Goal: Information Seeking & Learning: Learn about a topic

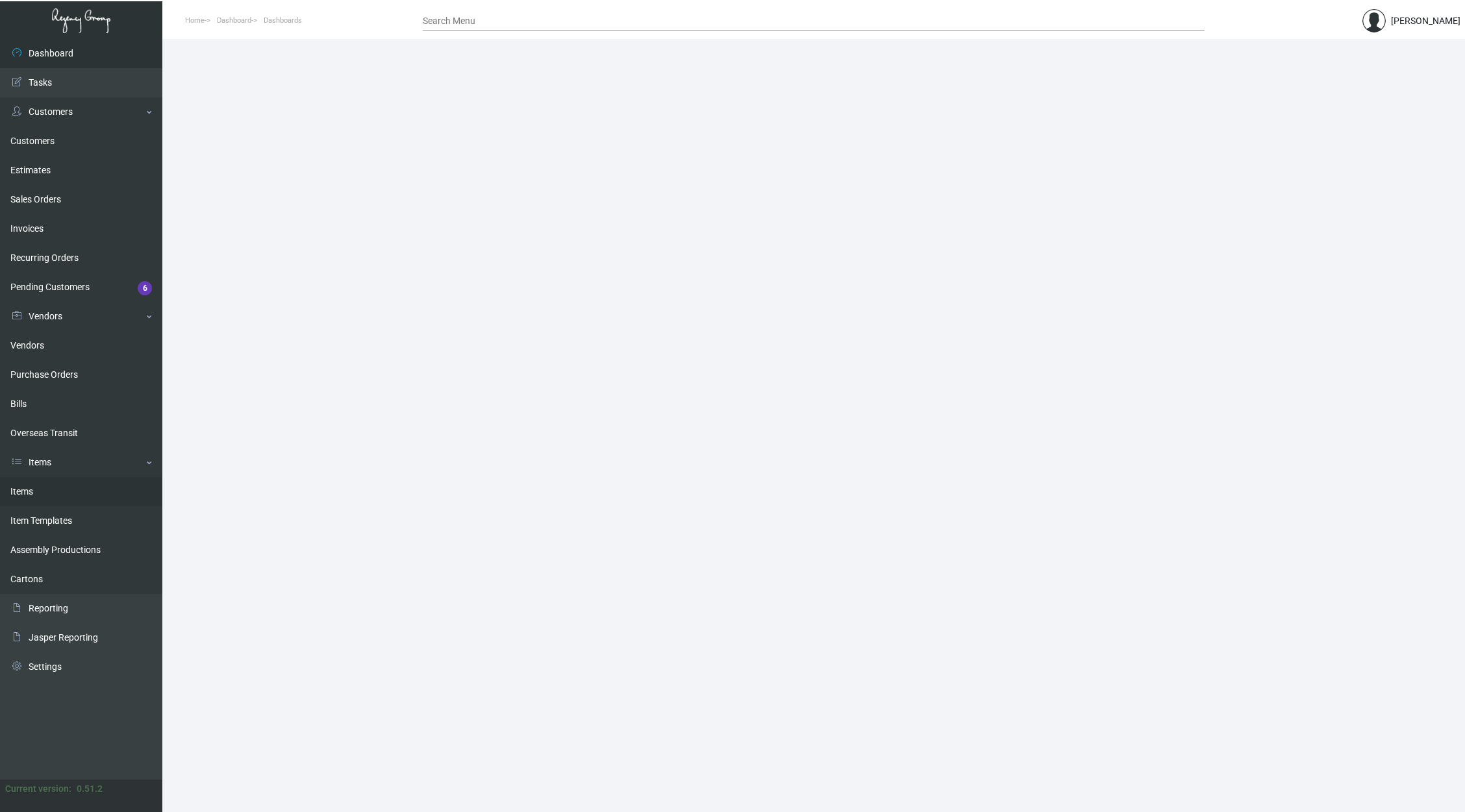
click at [106, 492] on link "Items" at bounding box center [81, 491] width 162 height 29
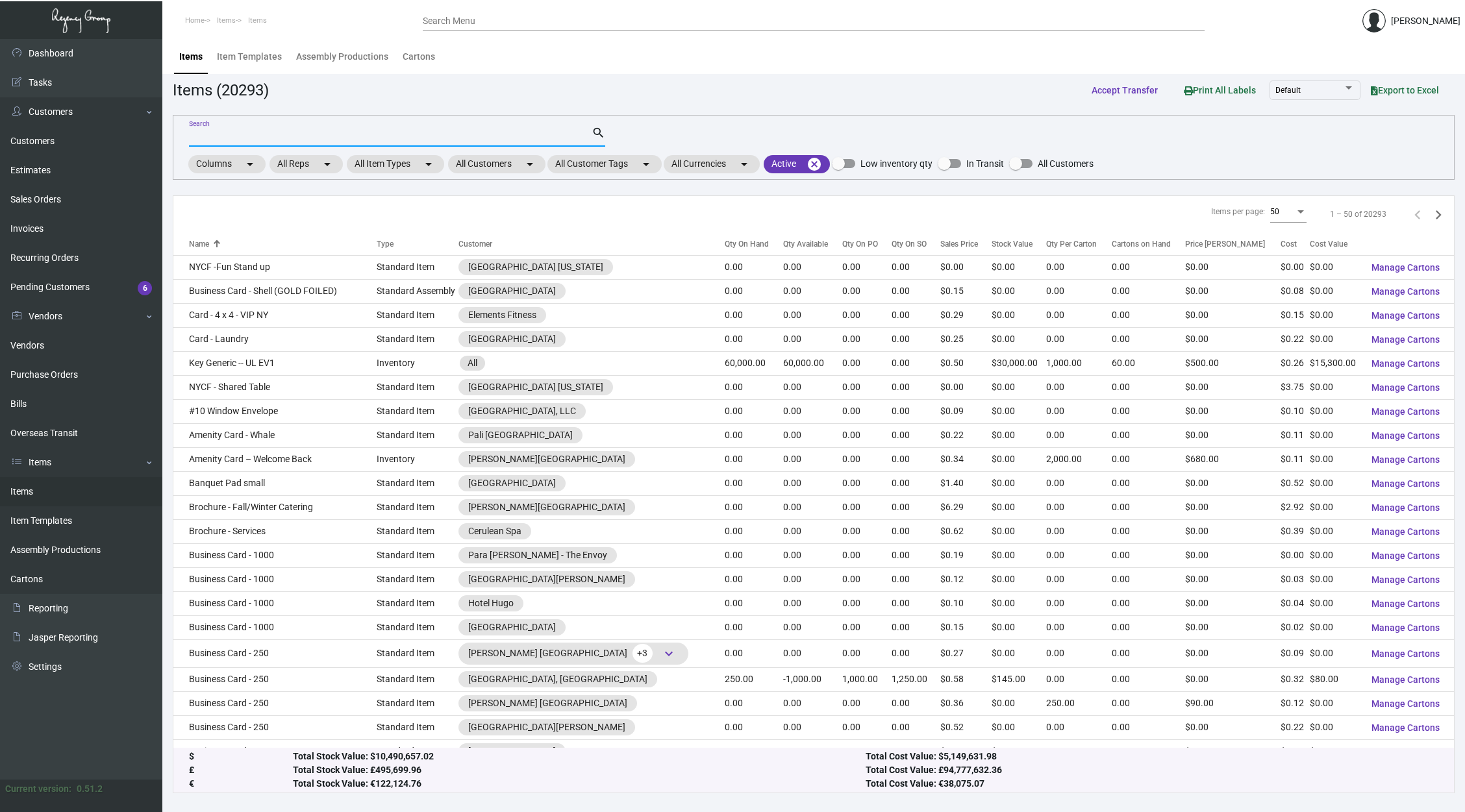
click at [341, 133] on input "Search" at bounding box center [391, 137] width 403 height 11
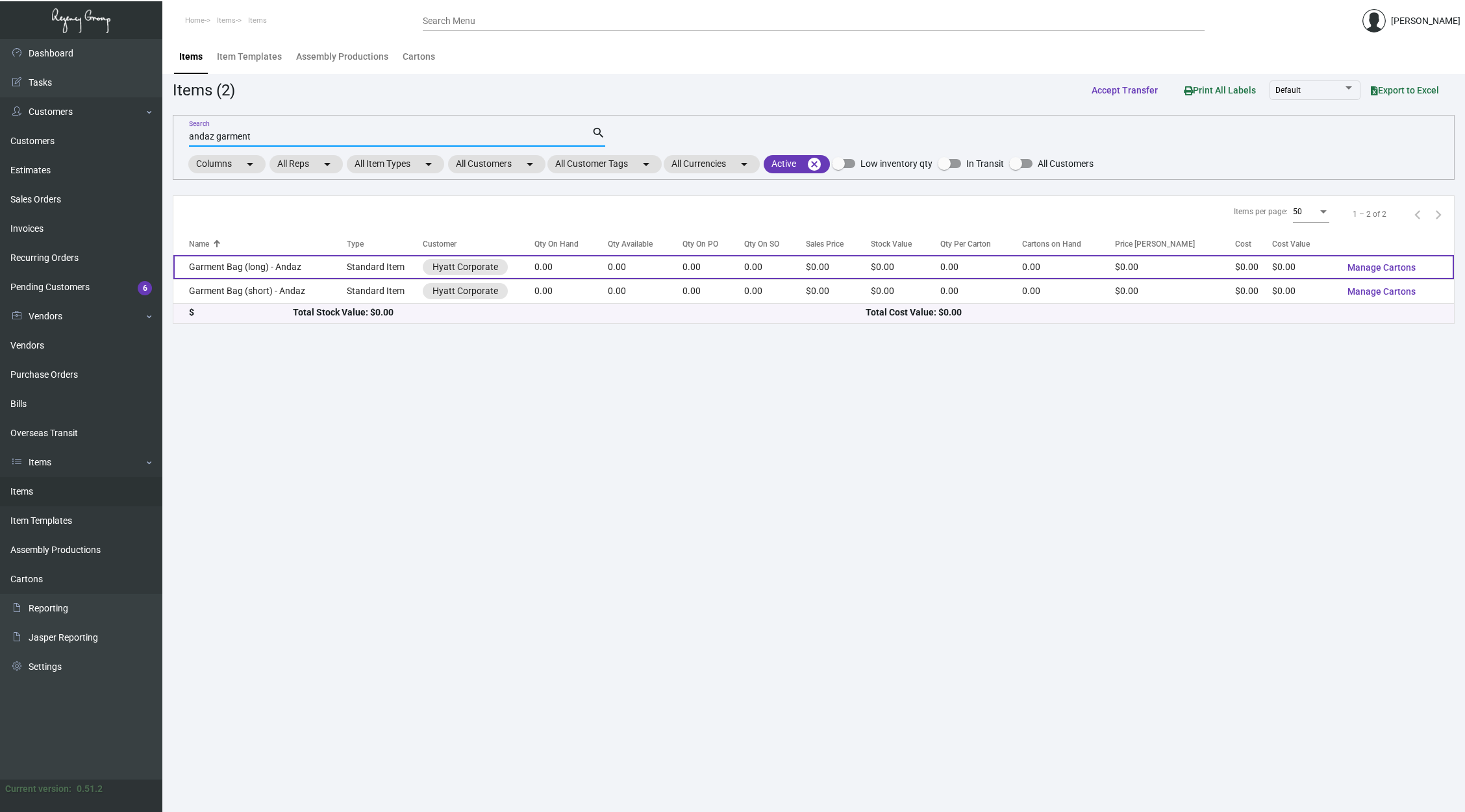
type input "andaz garment"
click at [279, 270] on td "Garment Bag (long) - Andaz" at bounding box center [260, 267] width 174 height 24
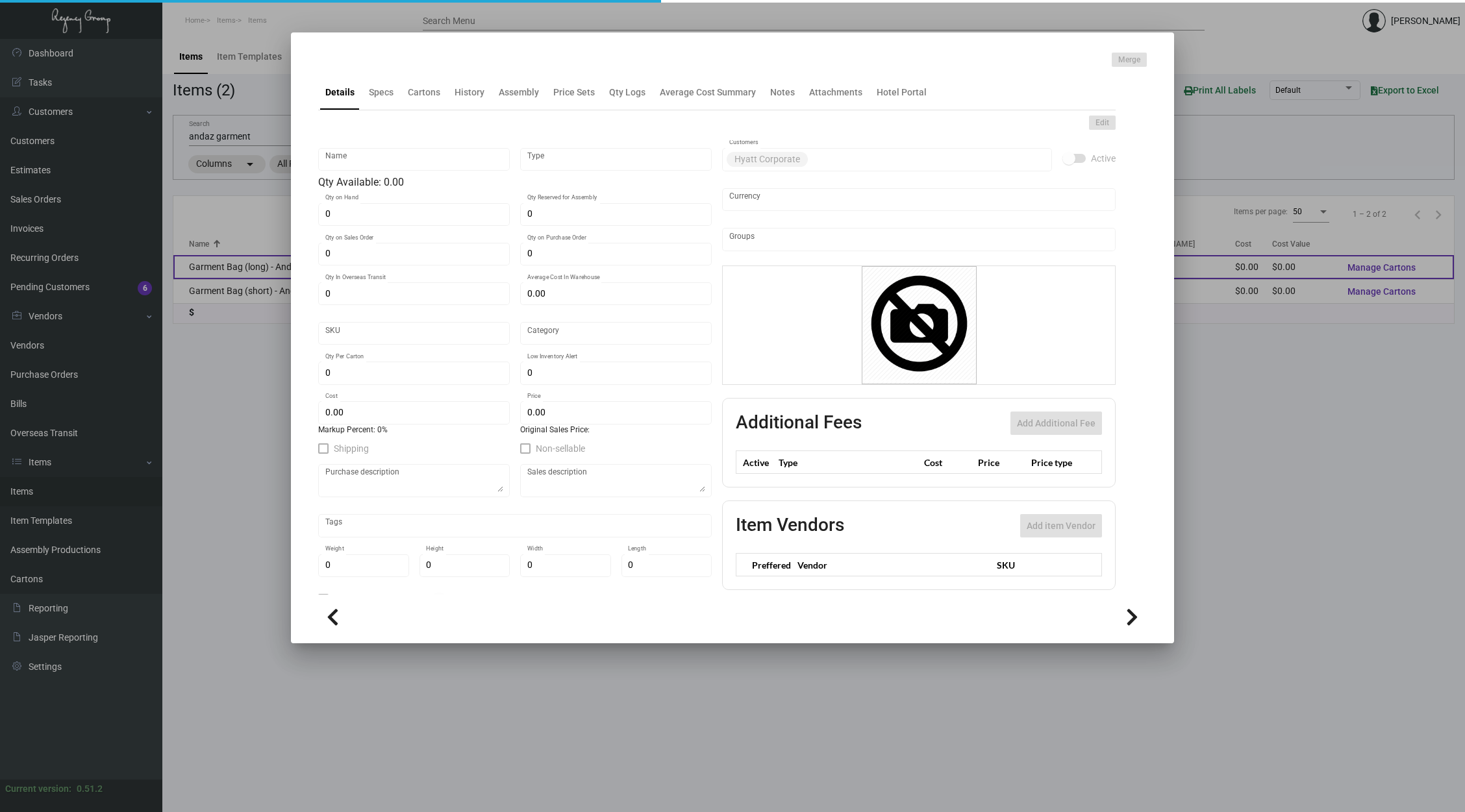
type input "Garment Bag (long) - Andaz"
type input "Standard Item"
type input "$ 0.00"
type input "Overseas"
type input "$ 0.00"
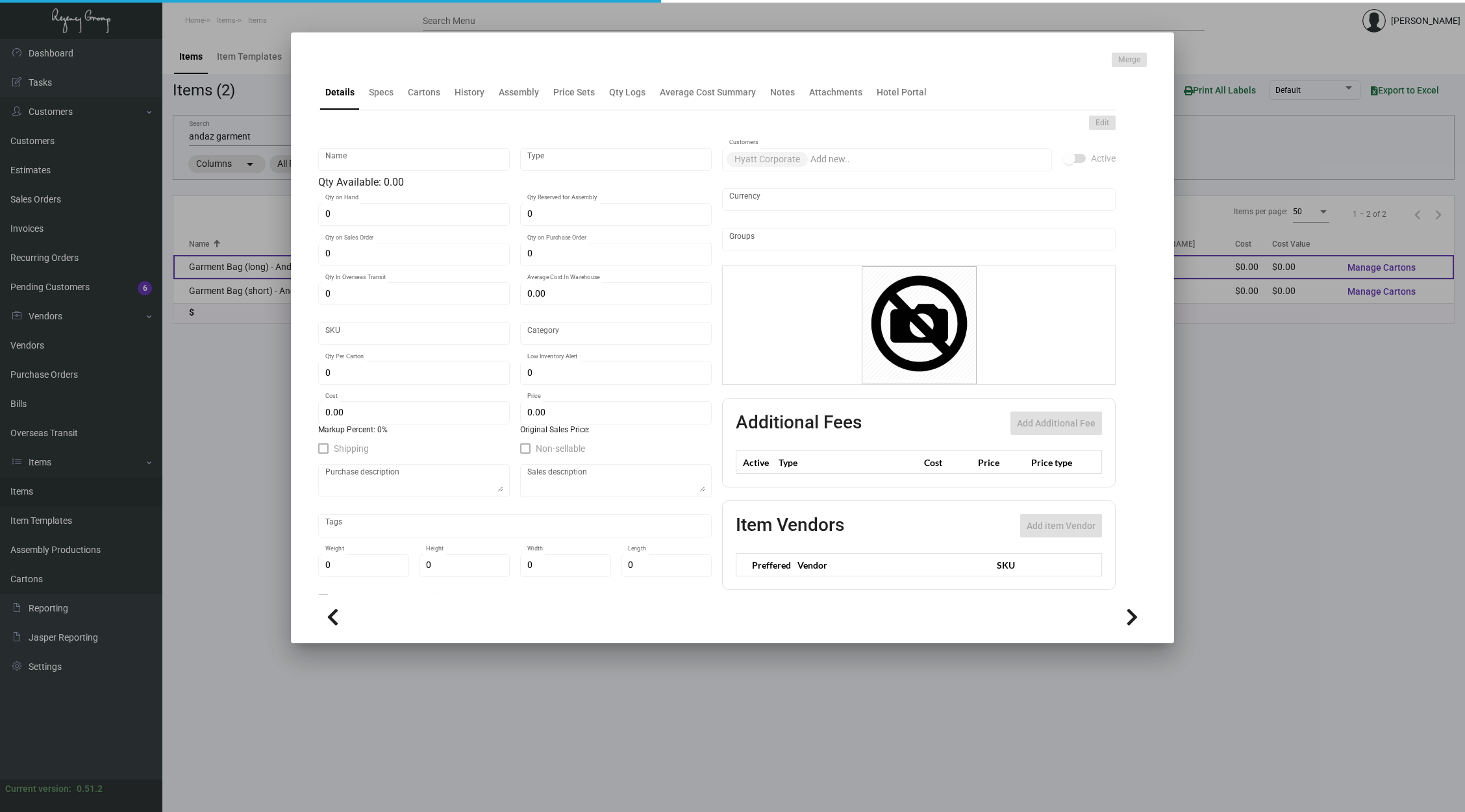
type input "$ 0.00"
checkbox input "true"
type input "United States Dollar $"
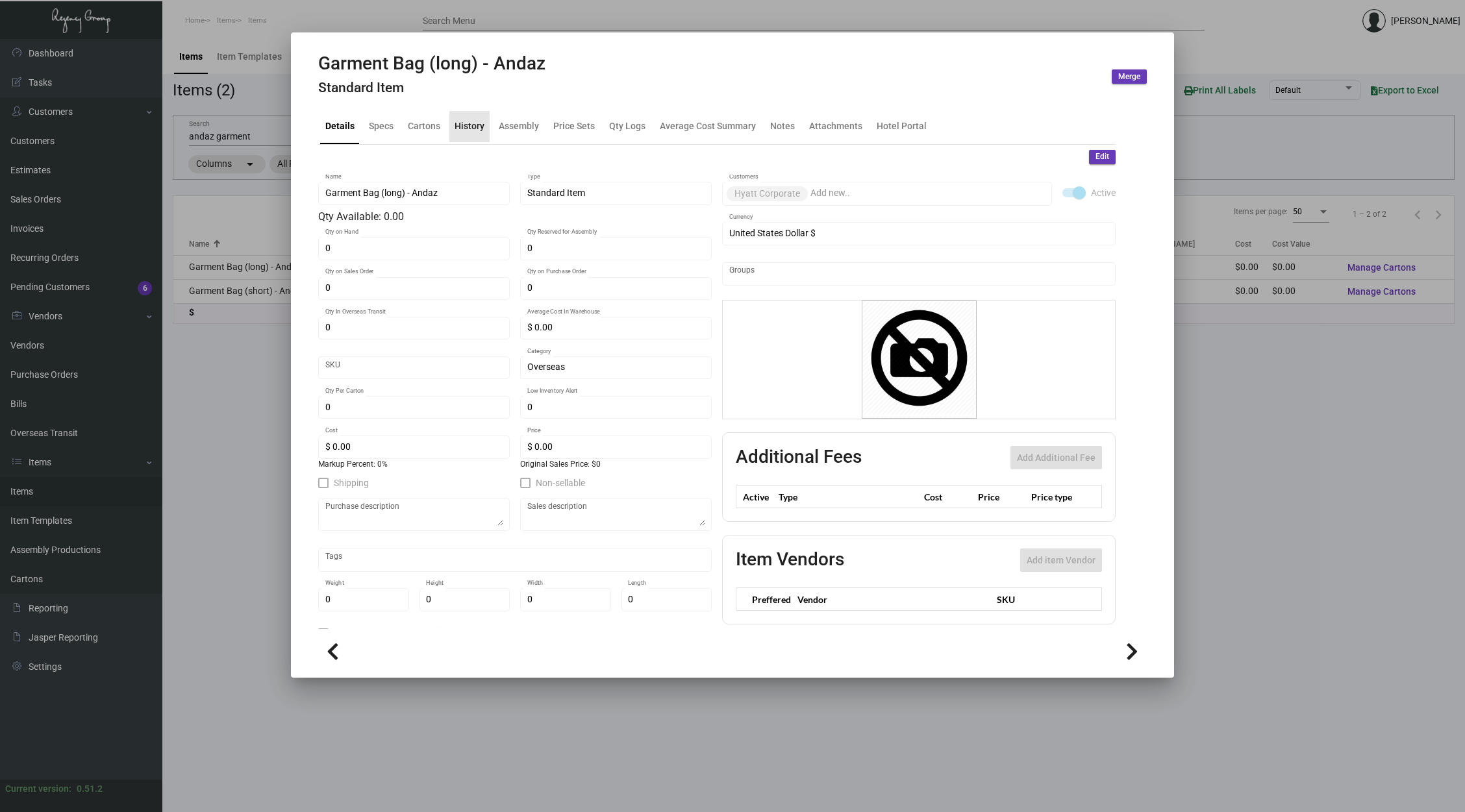
click at [474, 128] on div "History" at bounding box center [469, 126] width 30 height 14
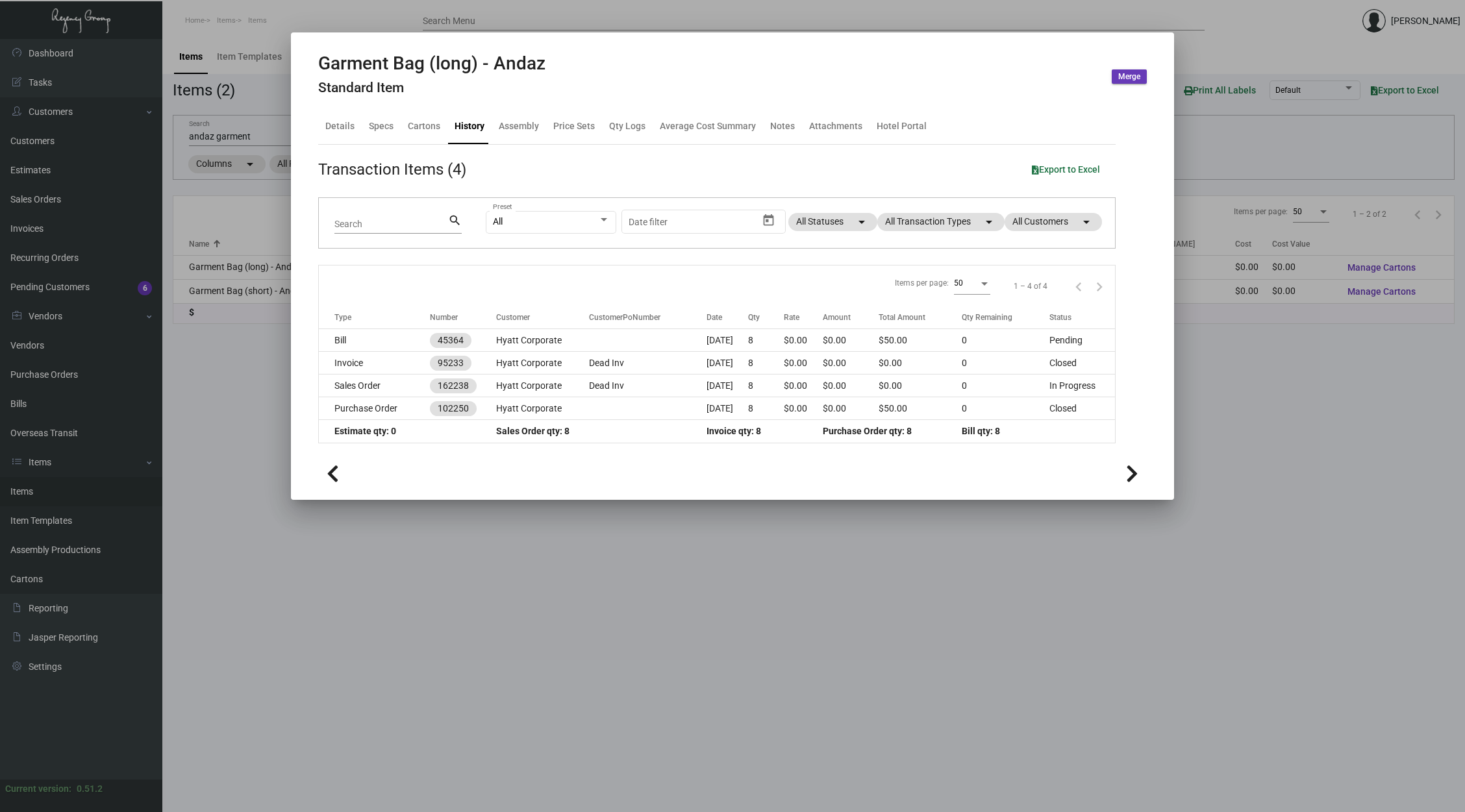
click at [472, 601] on div at bounding box center [732, 406] width 1465 height 812
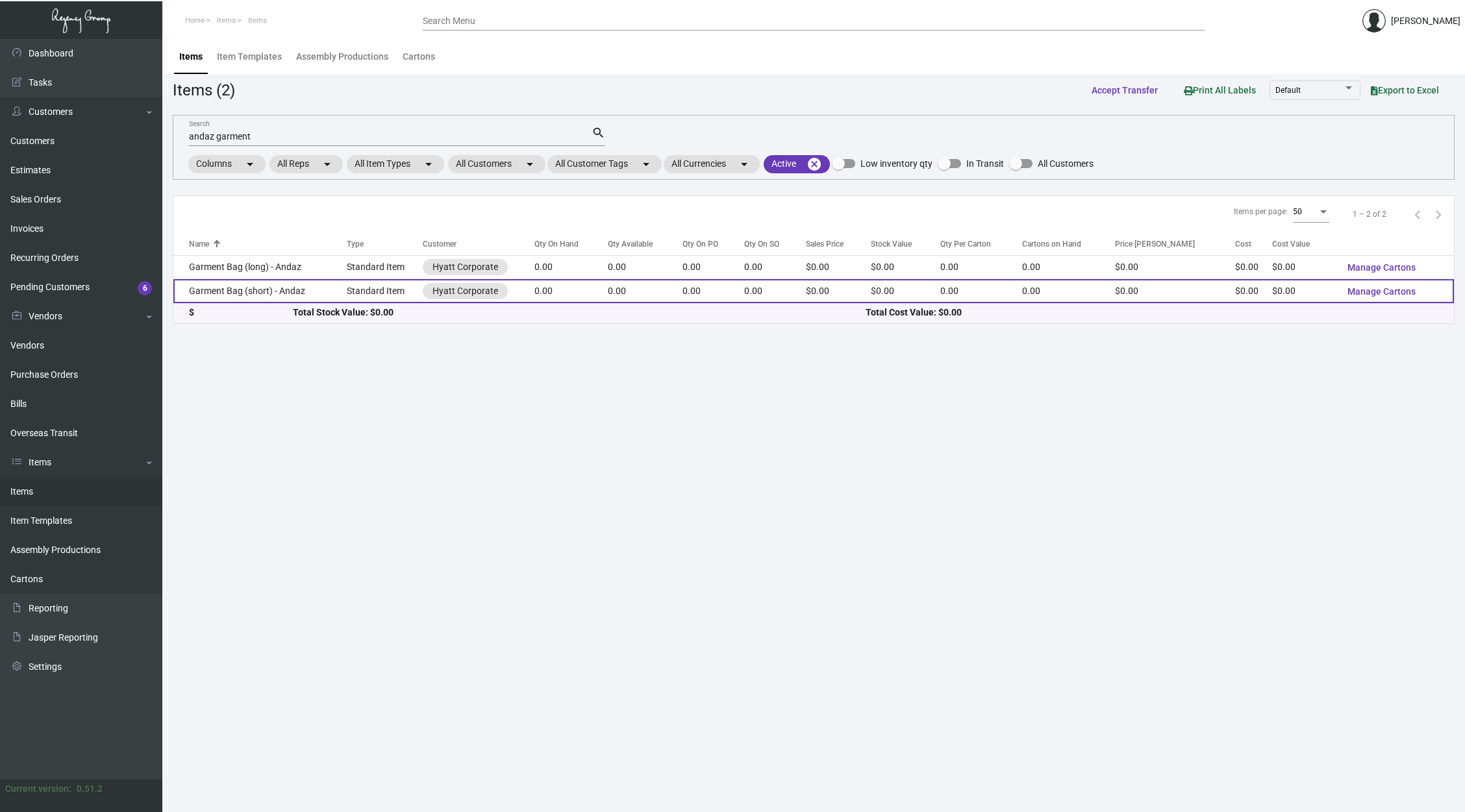
click at [634, 291] on td "0.00" at bounding box center [645, 291] width 74 height 24
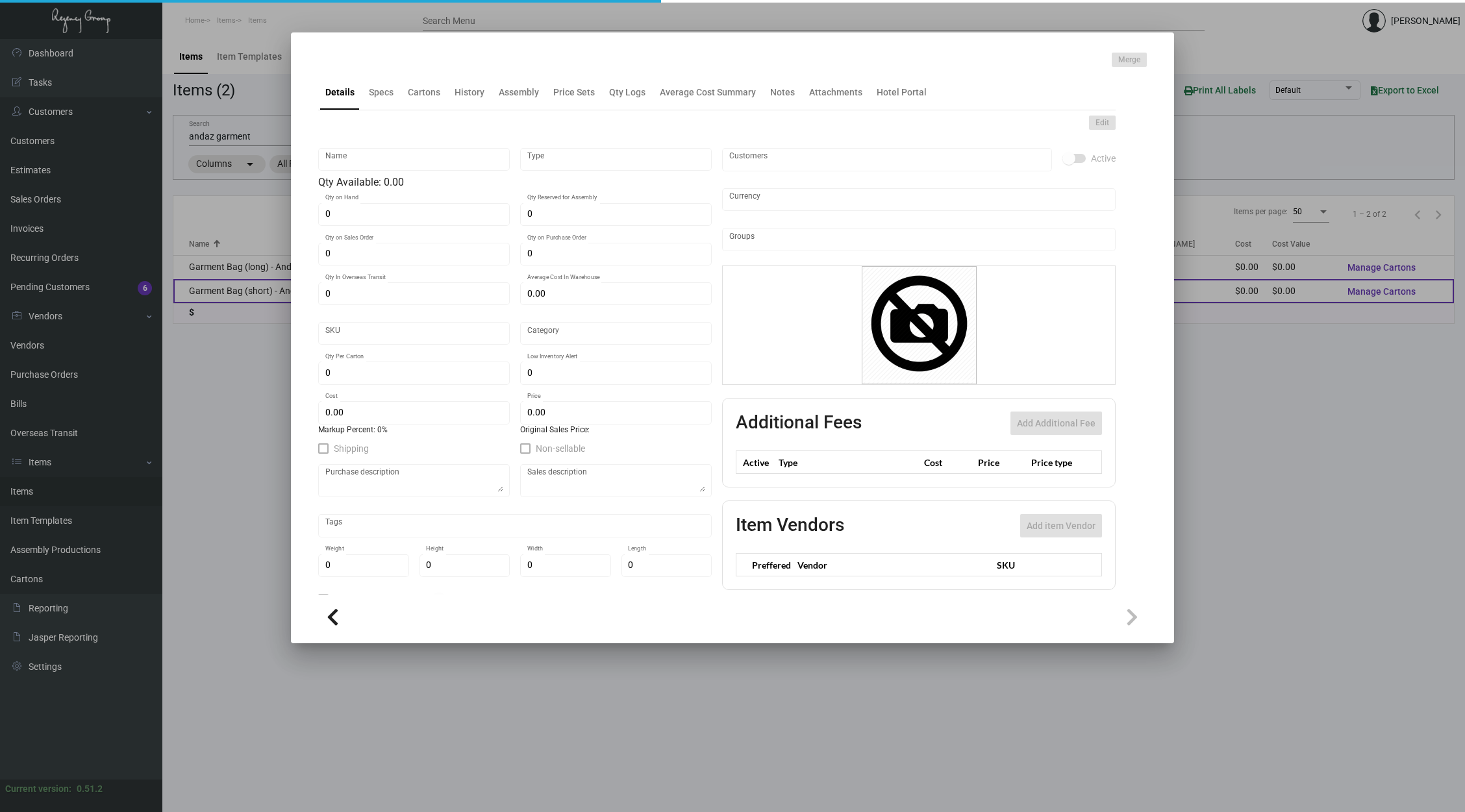
type input "Garment Bag (short) - Andaz"
type input "Standard Item"
type input "$ 0.00"
type input "Overseas"
type input "$ 0.00"
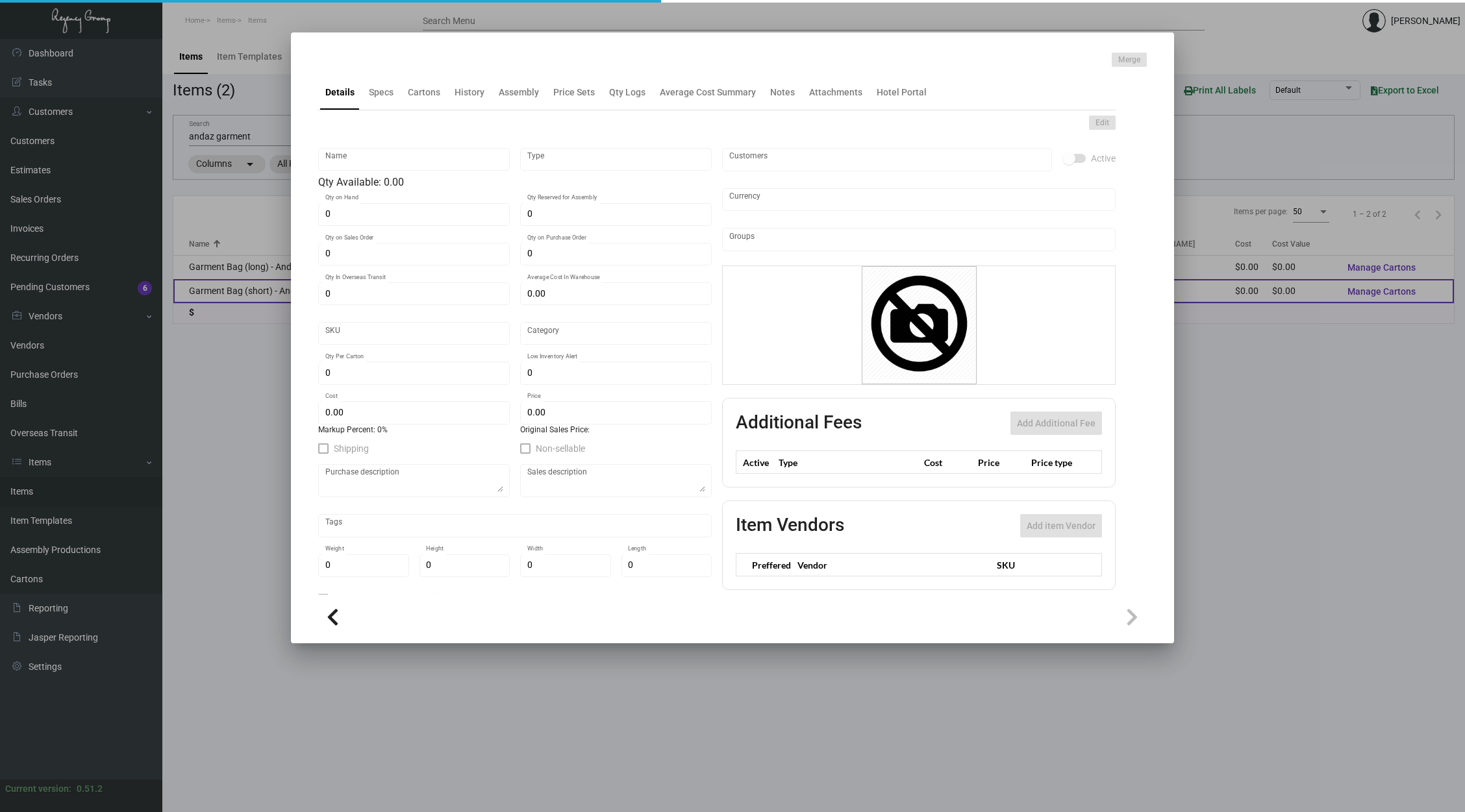
type input "$ 0.00"
checkbox input "true"
type input "United States Dollar $"
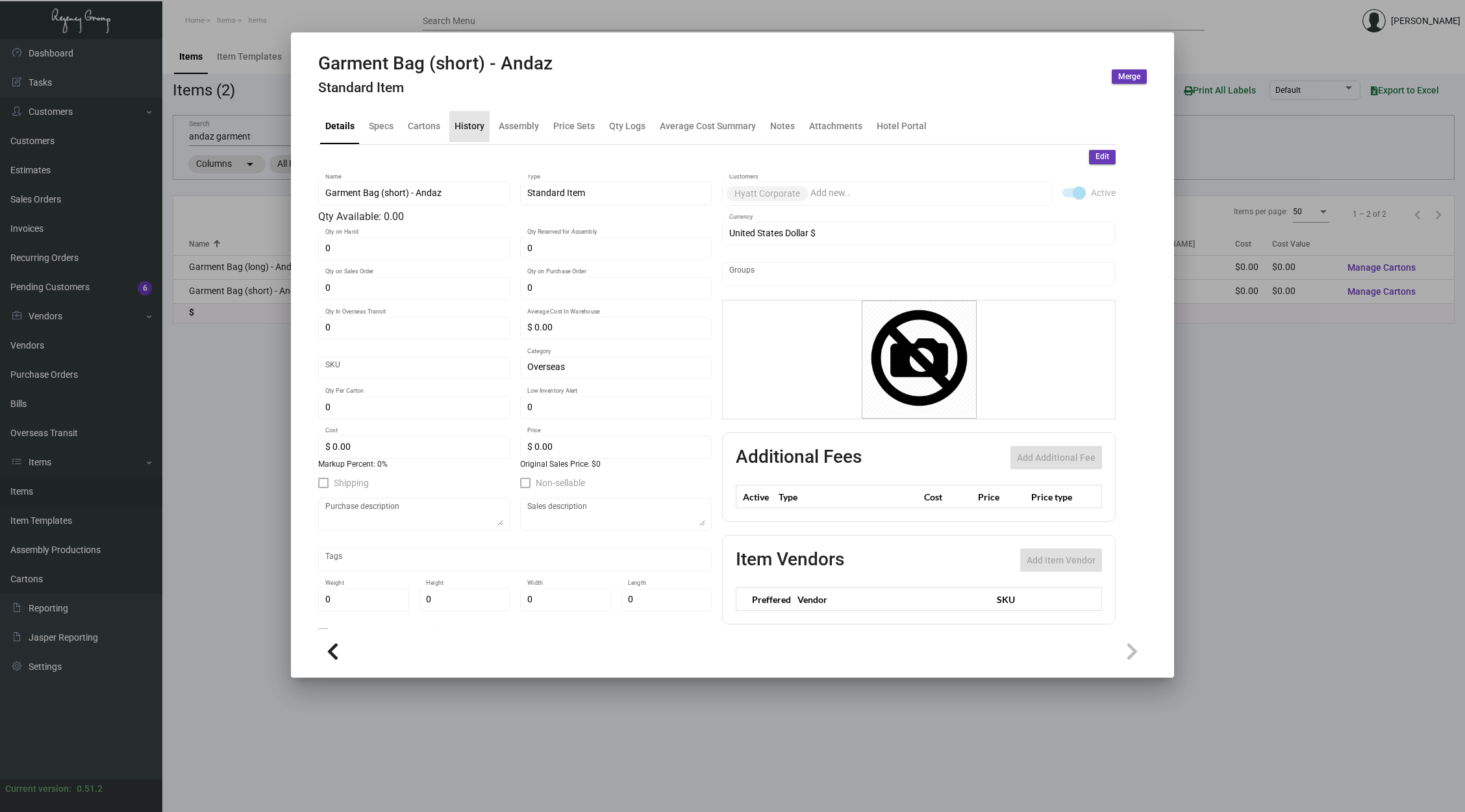
click at [474, 129] on div "History" at bounding box center [469, 126] width 30 height 14
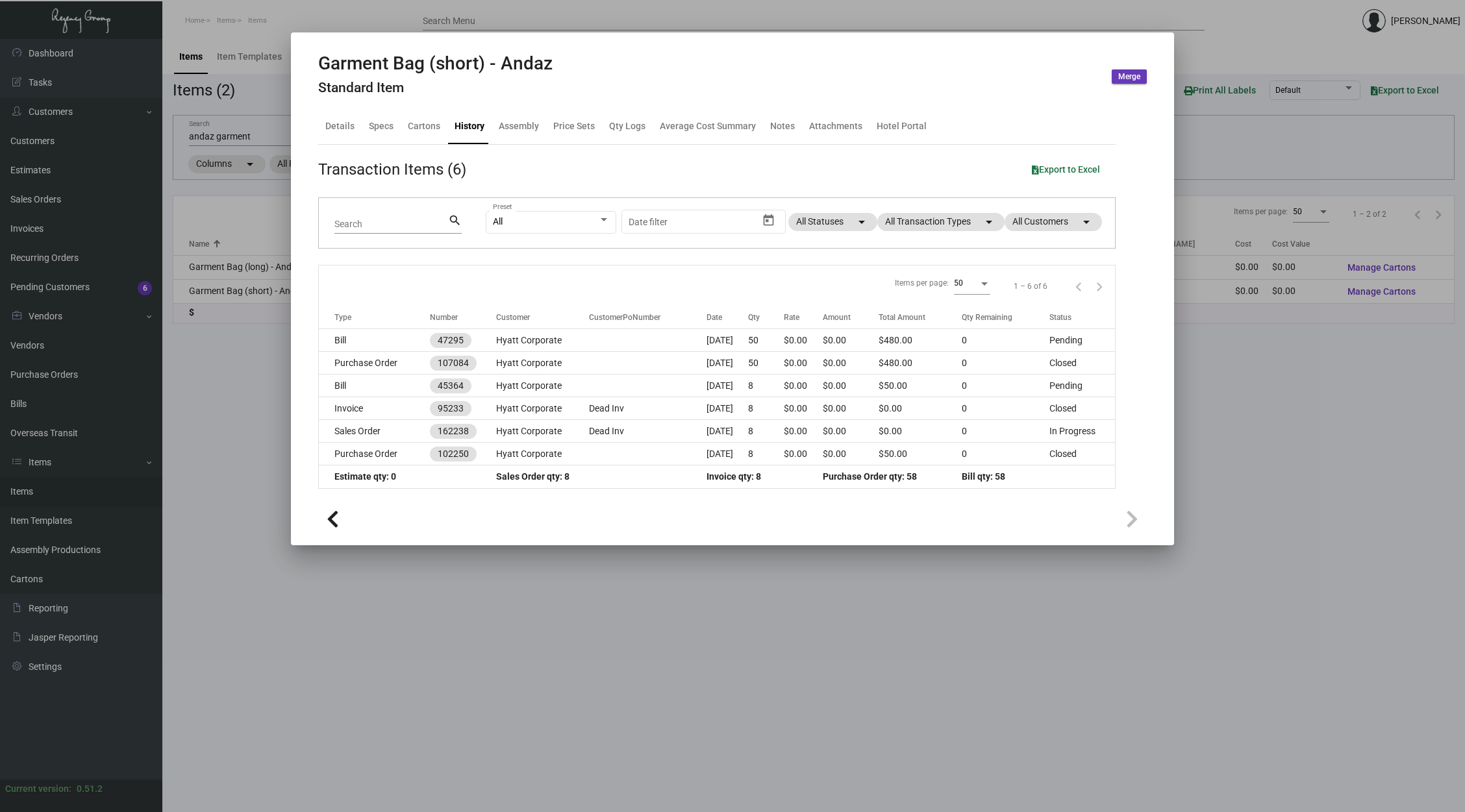
click at [686, 583] on div at bounding box center [732, 406] width 1465 height 812
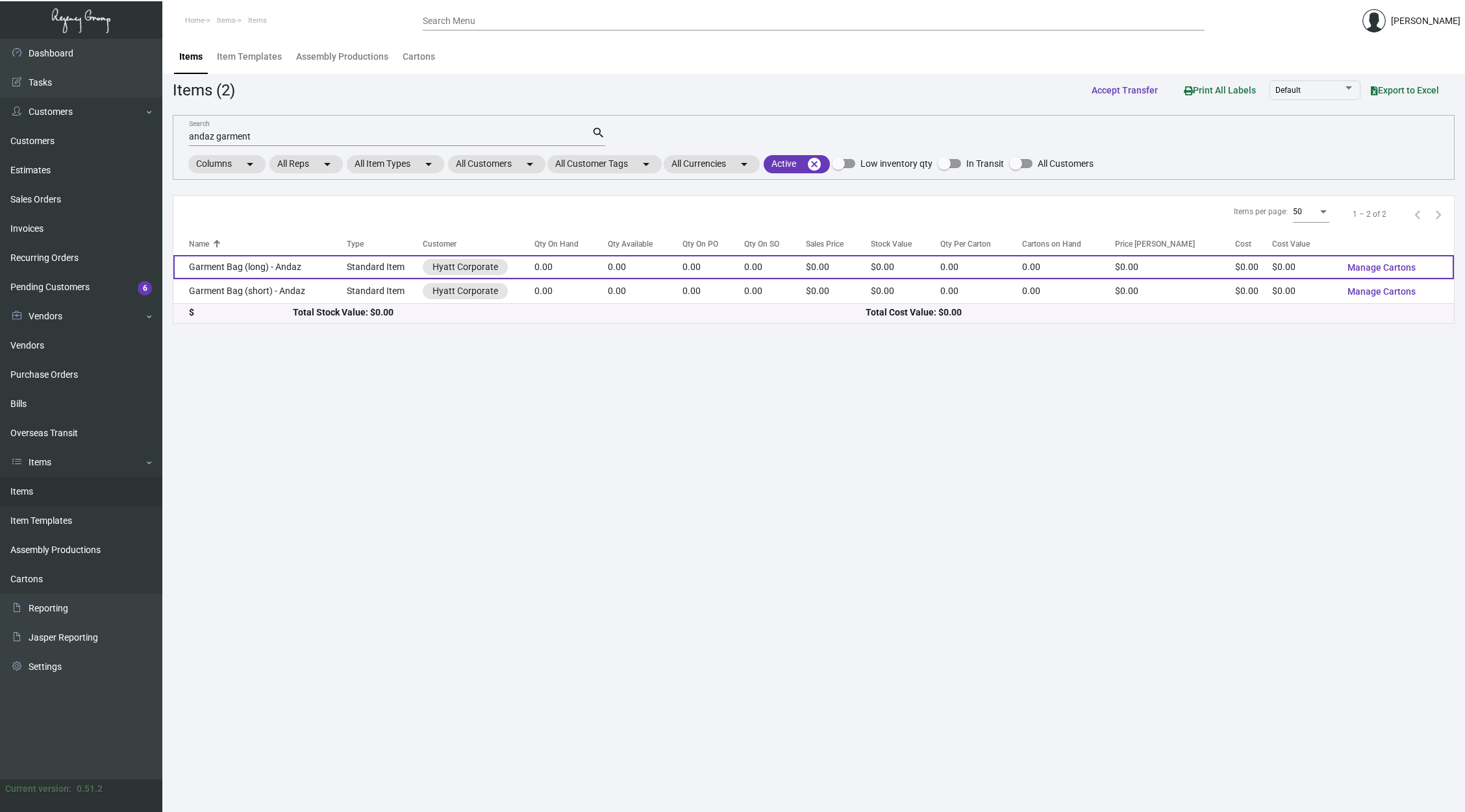
click at [736, 261] on td "0.00" at bounding box center [714, 267] width 62 height 24
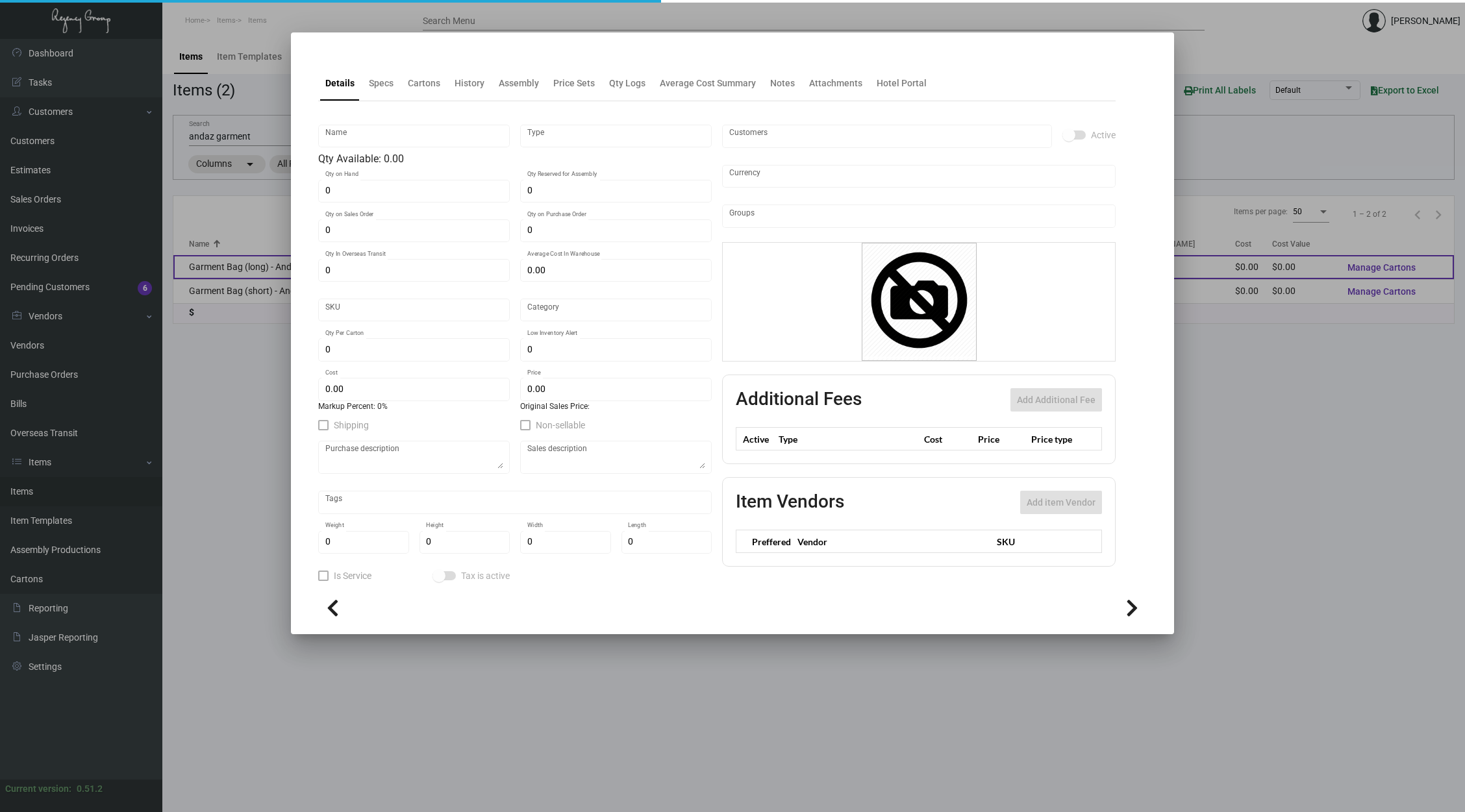
type input "Garment Bag (long) - Andaz"
type input "Standard Item"
type input "$ 0.00"
type input "Overseas"
type input "$ 0.00"
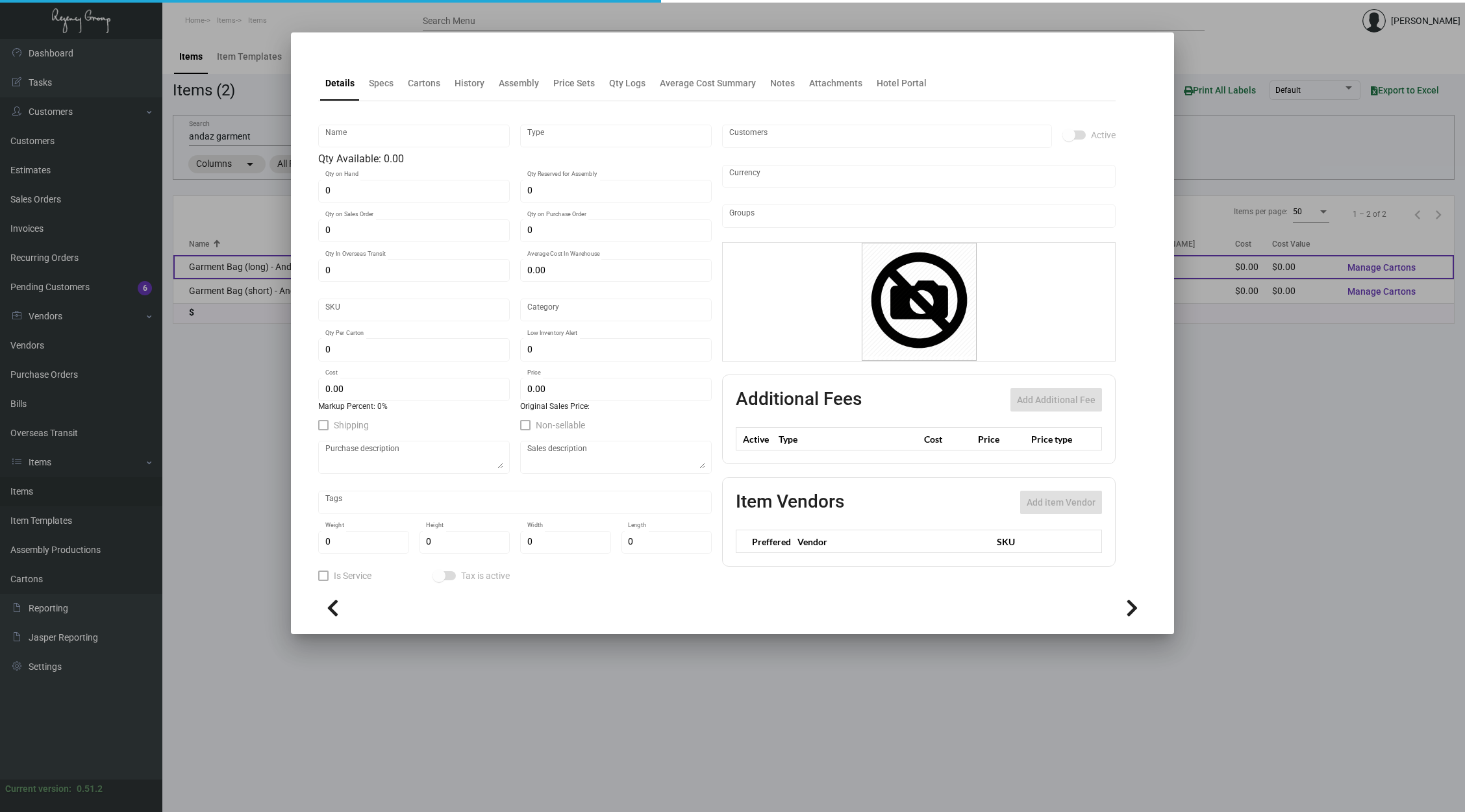
type input "$ 0.00"
checkbox input "true"
type input "United States Dollar $"
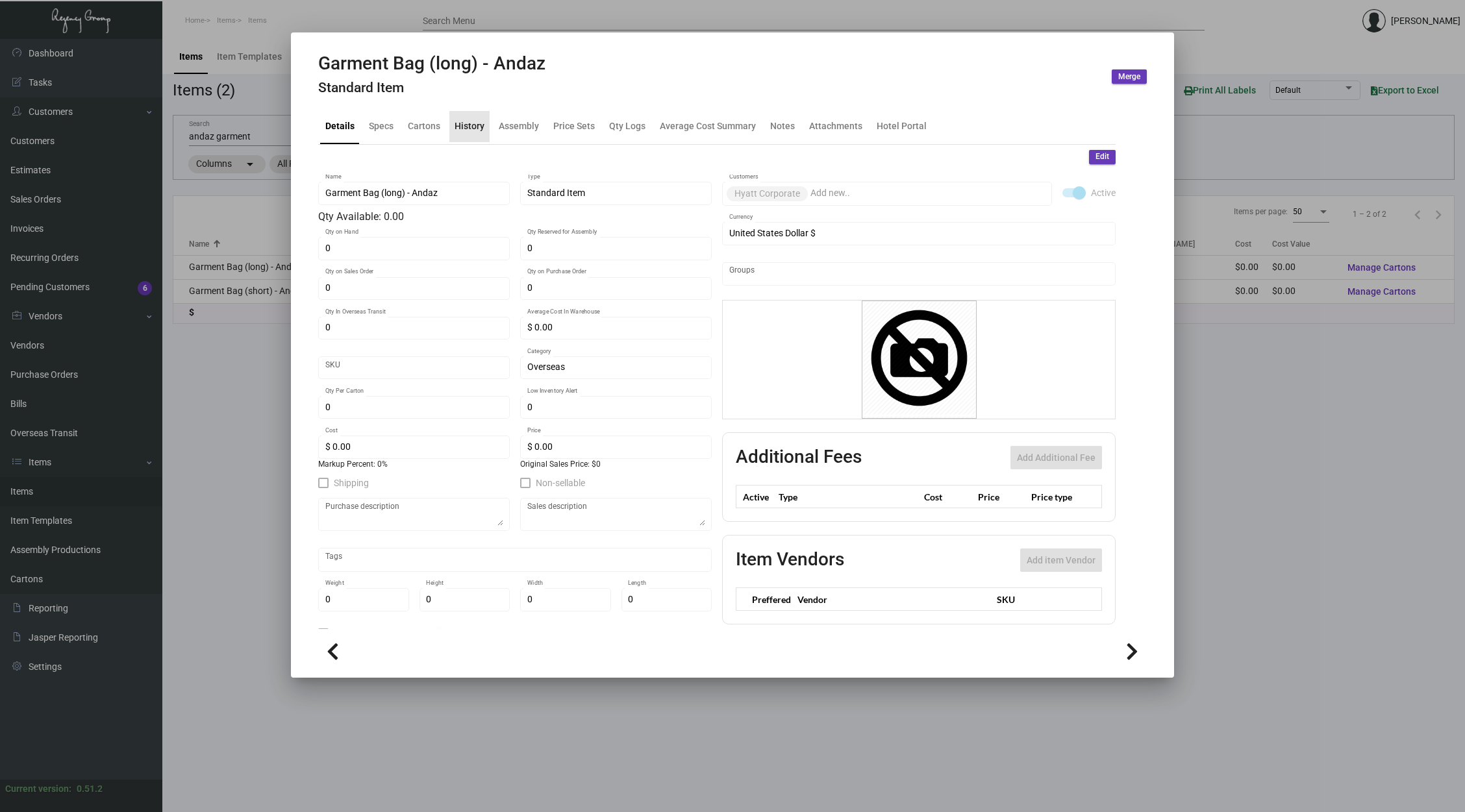
click at [476, 119] on div "History" at bounding box center [469, 126] width 30 height 14
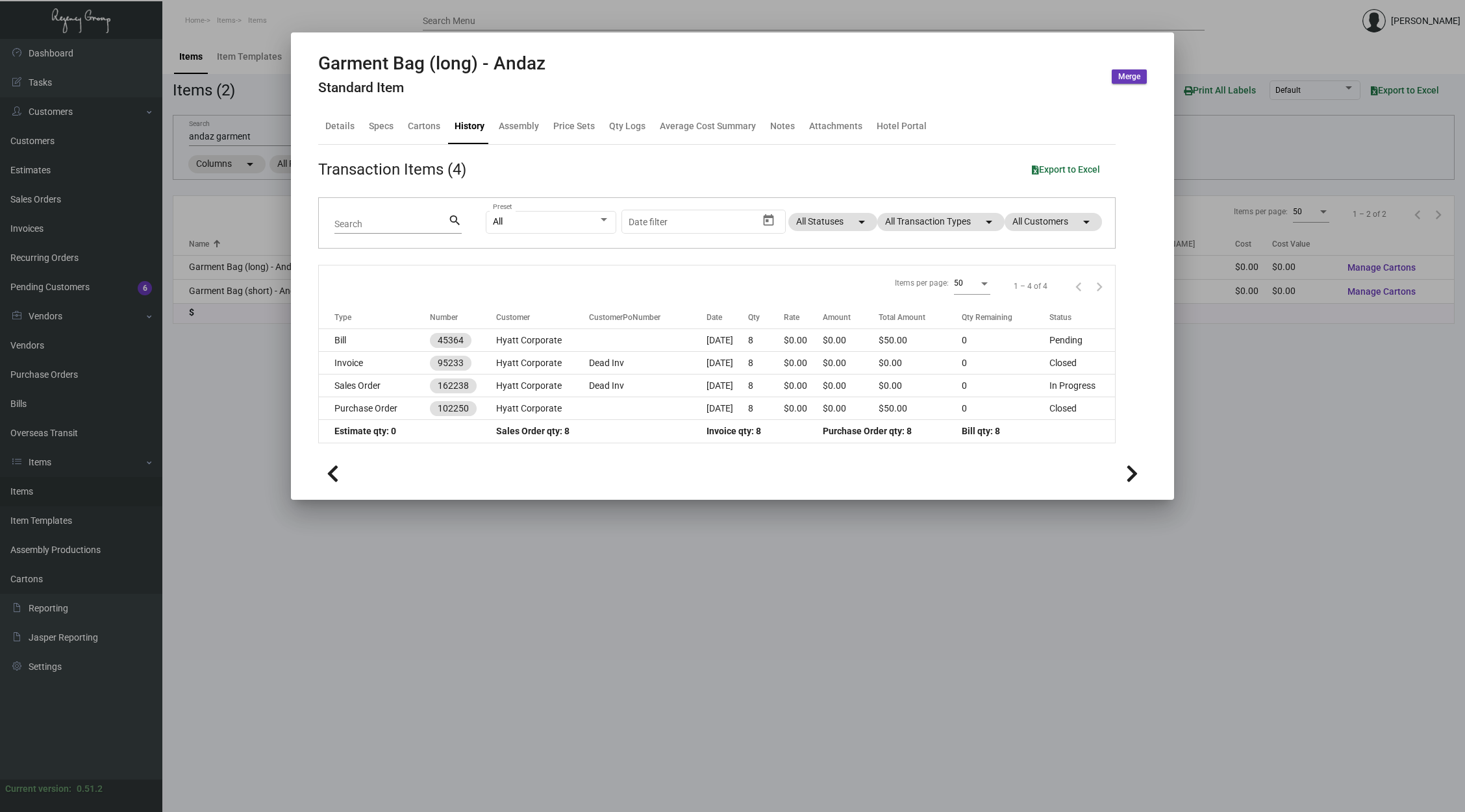
click at [661, 547] on div at bounding box center [732, 406] width 1465 height 812
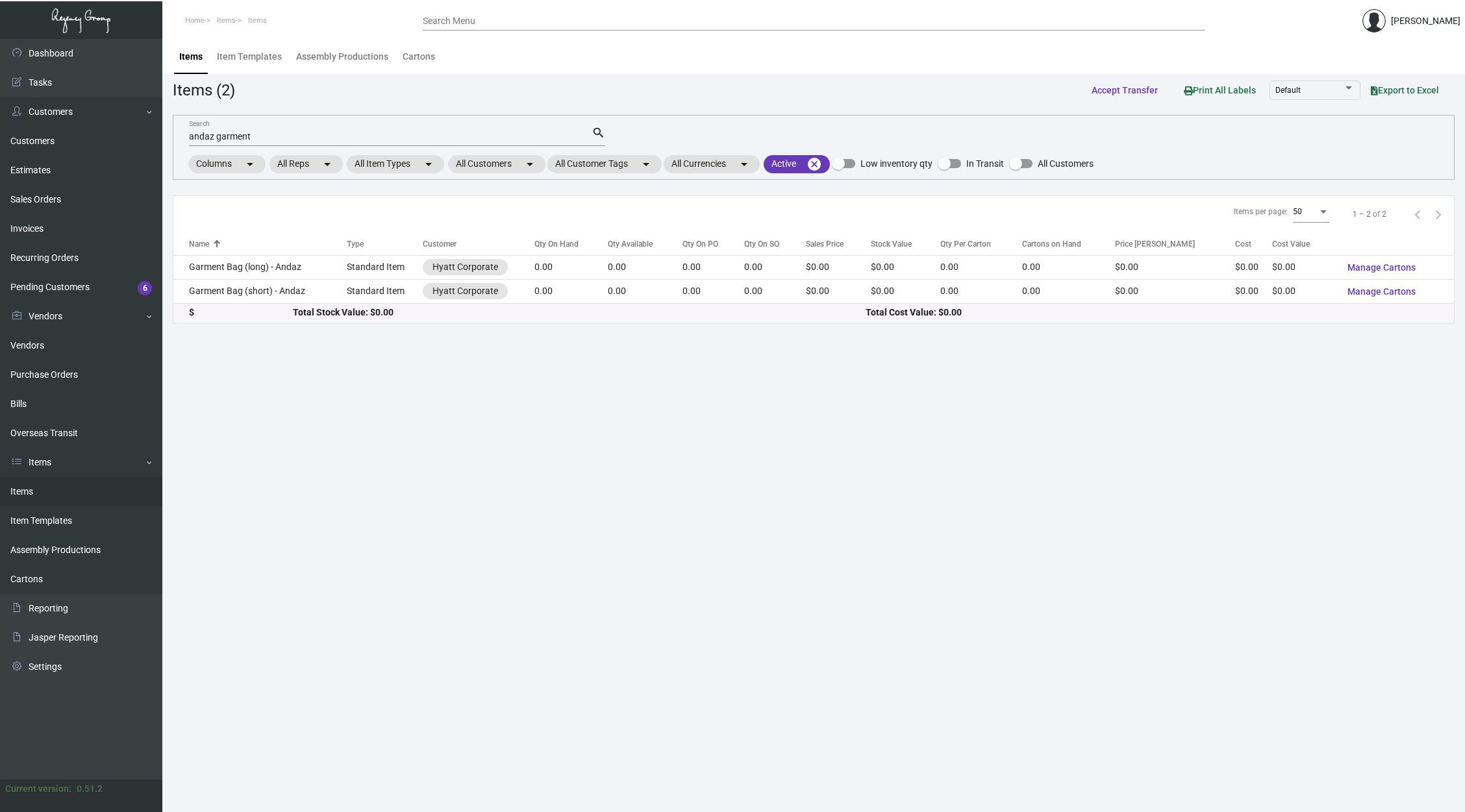
drag, startPoint x: 509, startPoint y: 338, endPoint x: 406, endPoint y: 189, distance: 181.1
click at [406, 189] on main "Items Item Templates Assembly Productions Cartons Items (2) Accept Transfer Pri…" at bounding box center [814, 426] width 1303 height 773
